Goal: Register for event/course

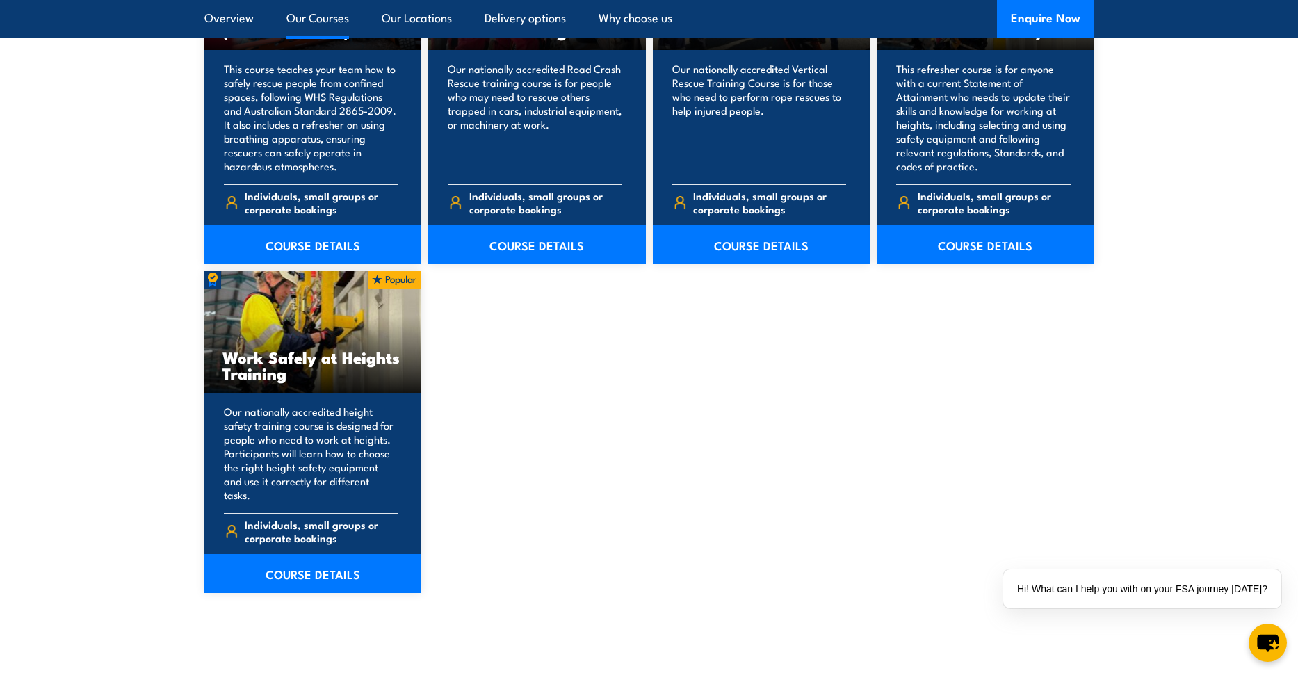
scroll to position [1627, 0]
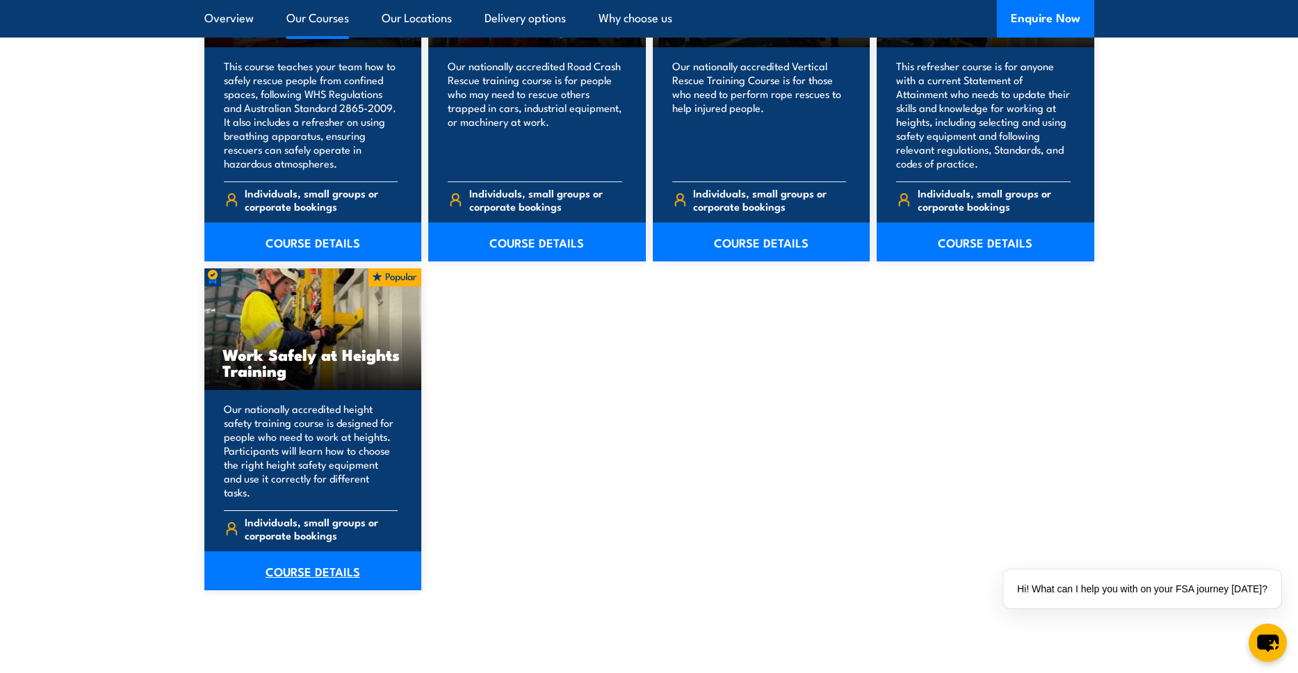
click at [322, 551] on link "COURSE DETAILS" at bounding box center [313, 570] width 218 height 39
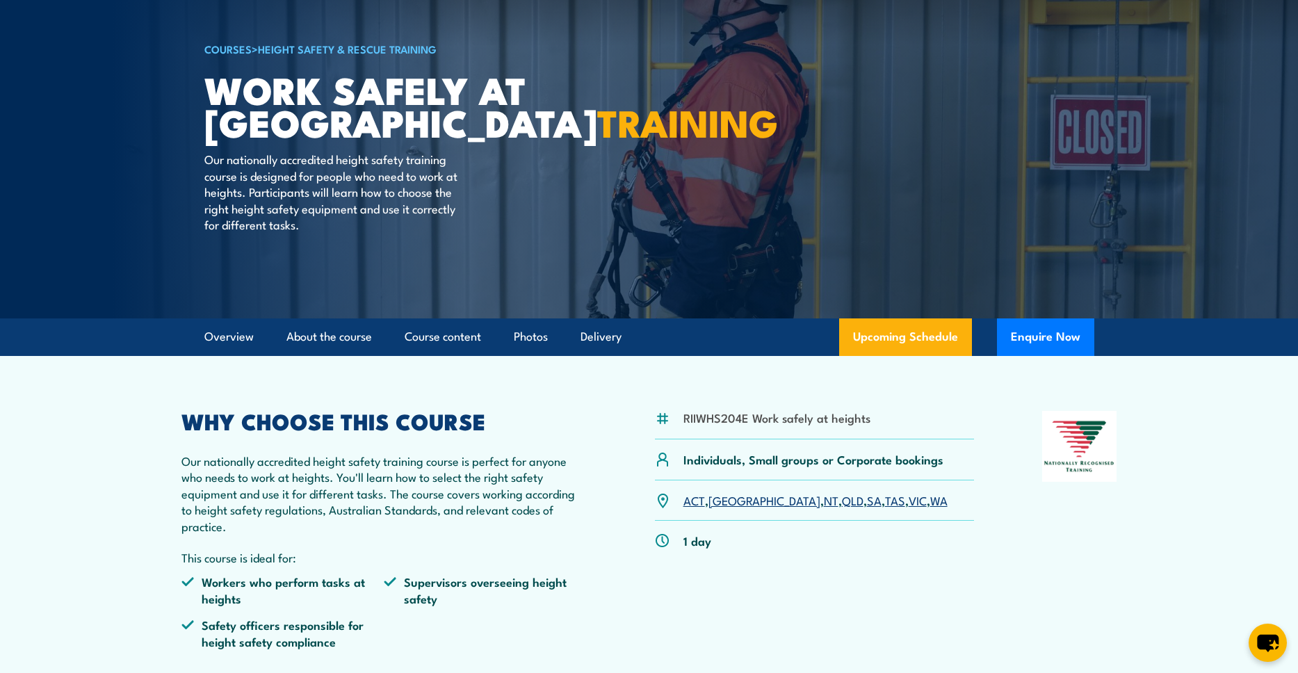
scroll to position [90, 0]
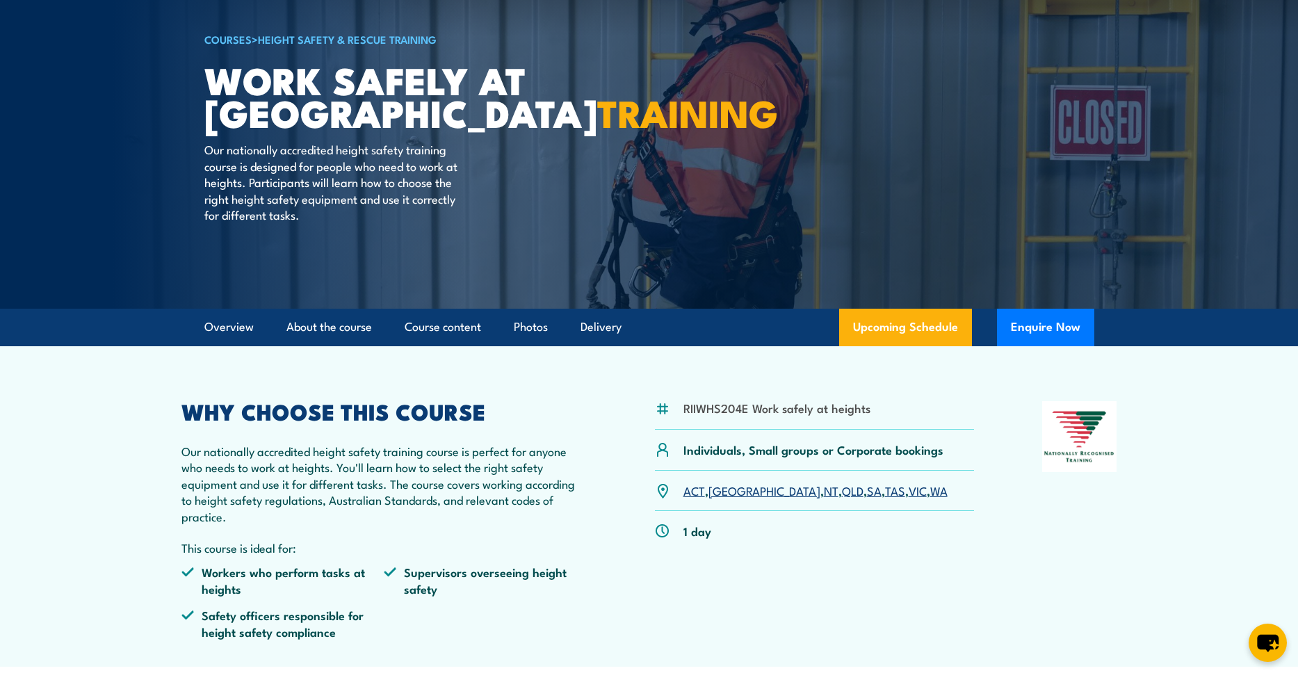
click at [867, 494] on link "SA" at bounding box center [874, 490] width 15 height 17
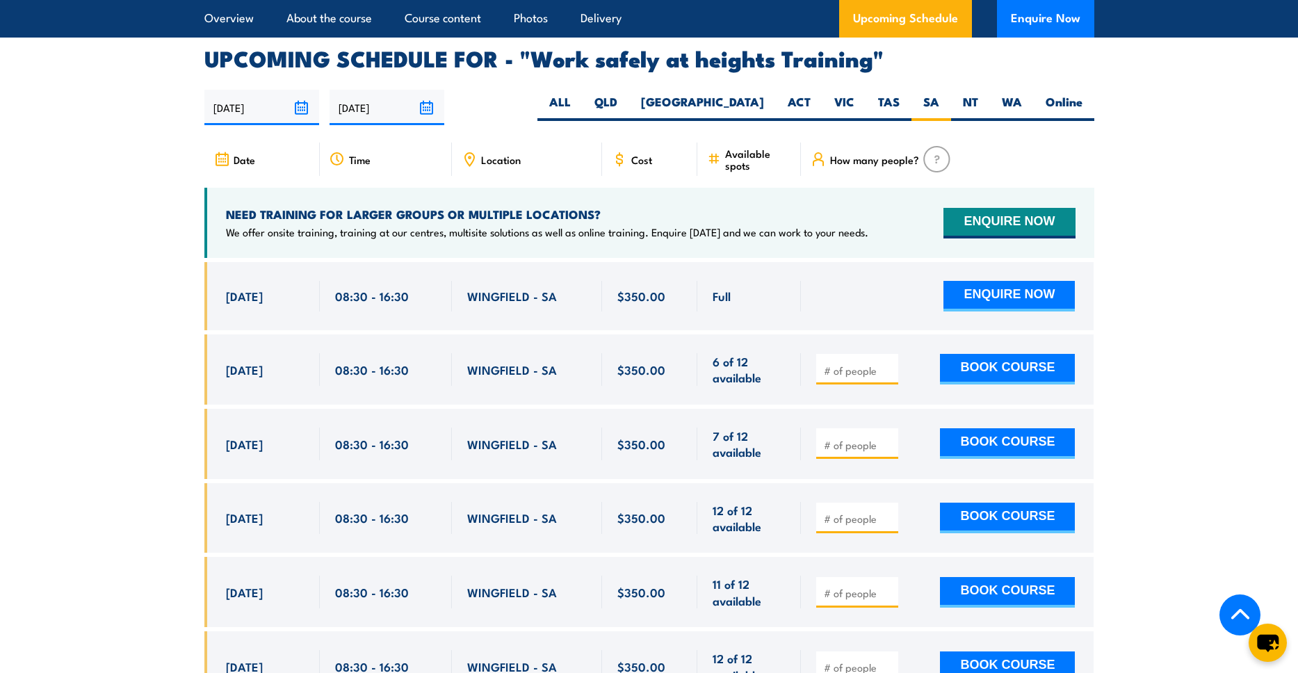
scroll to position [2185, 0]
